Goal: Transaction & Acquisition: Purchase product/service

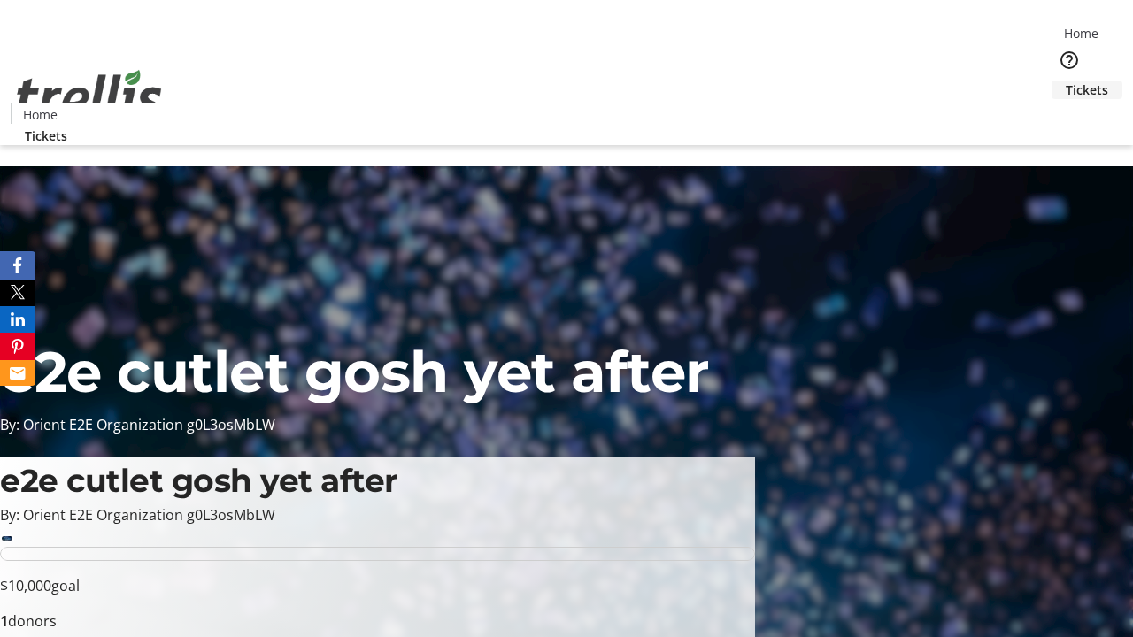
click at [1066, 81] on span "Tickets" at bounding box center [1087, 90] width 42 height 19
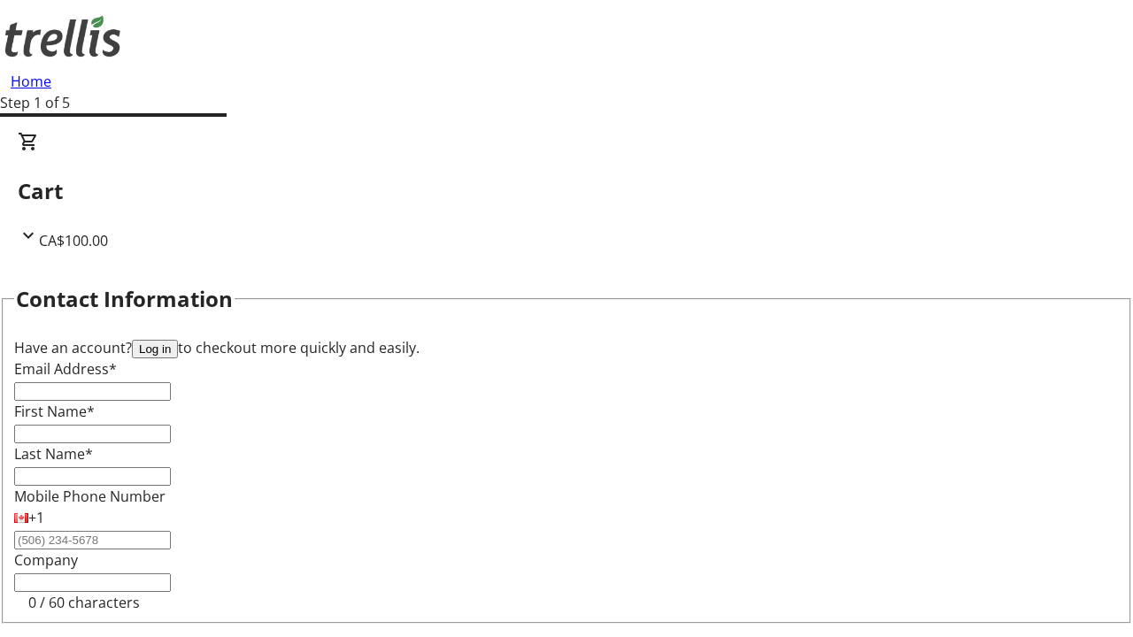
type input "FREE"
type input "[PERSON_NAME][EMAIL_ADDRESS][DOMAIN_NAME]"
type input "[PERSON_NAME]"
